Goal: Task Accomplishment & Management: Manage account settings

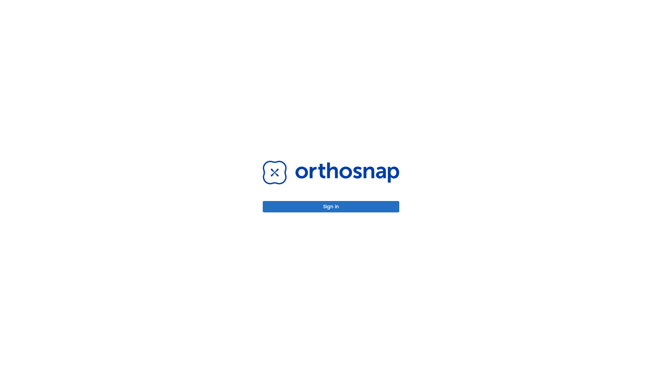
click at [331, 206] on button "Sign in" at bounding box center [331, 206] width 137 height 11
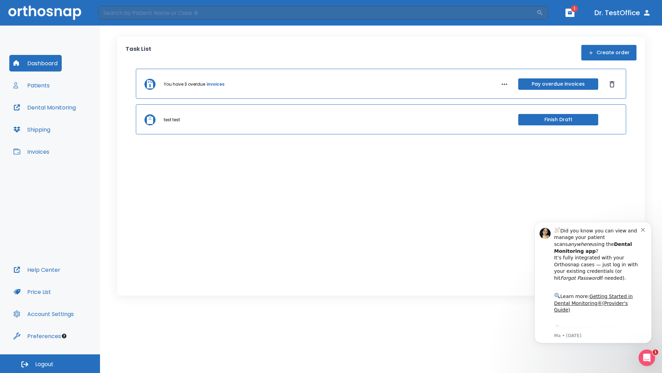
click at [50, 363] on span "Logout" at bounding box center [44, 364] width 18 height 8
